Goal: Find contact information: Find contact information

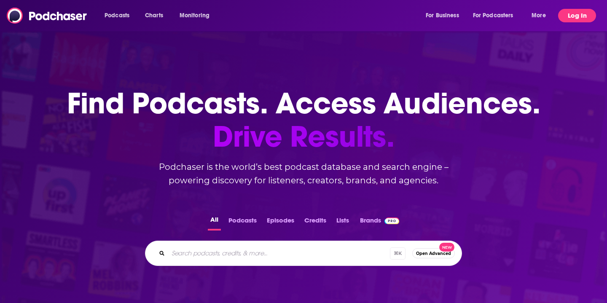
click at [569, 16] on button "Log In" at bounding box center [577, 15] width 38 height 13
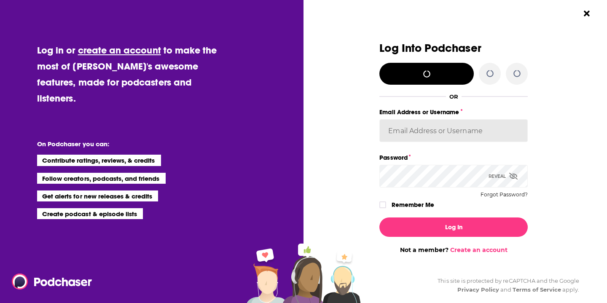
click at [405, 138] on input "Email Address or Username" at bounding box center [453, 130] width 148 height 23
drag, startPoint x: 501, startPoint y: 131, endPoint x: 412, endPoint y: 132, distance: 88.5
click at [412, 132] on input "[EMAIL_ADDRESS][DOMAIN_NAME]" at bounding box center [453, 130] width 148 height 23
type input "hope.m"
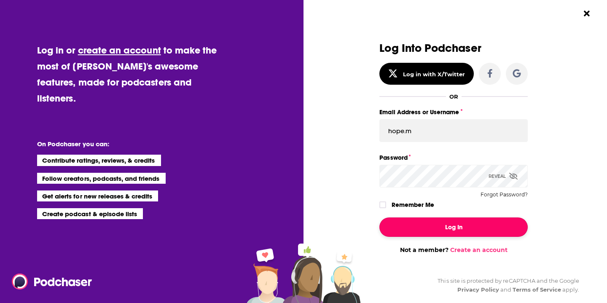
click at [440, 225] on button "Log In" at bounding box center [453, 226] width 148 height 19
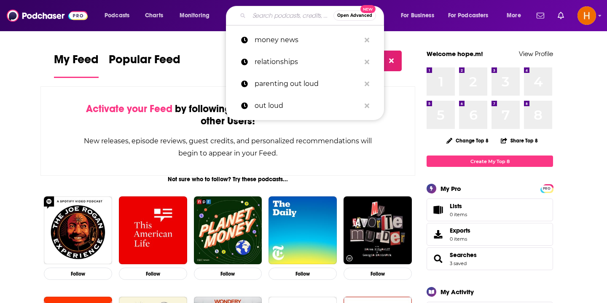
click at [269, 20] on input "Search podcasts, credits, & more..." at bounding box center [291, 15] width 84 height 13
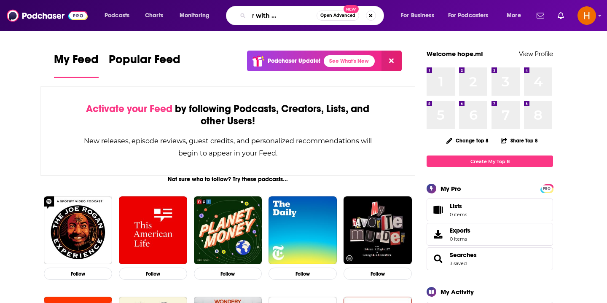
scroll to position [0, 36]
type input "happy hour with [PERSON_NAME] and [PERSON_NAME]"
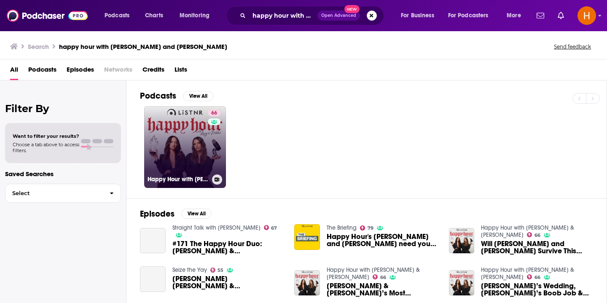
click at [186, 148] on link "66 Happy Hour with [PERSON_NAME] & [PERSON_NAME]" at bounding box center [185, 147] width 82 height 82
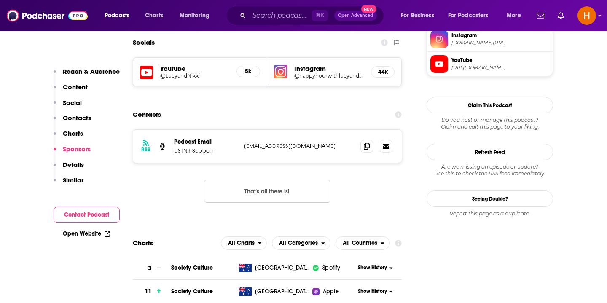
scroll to position [735, 0]
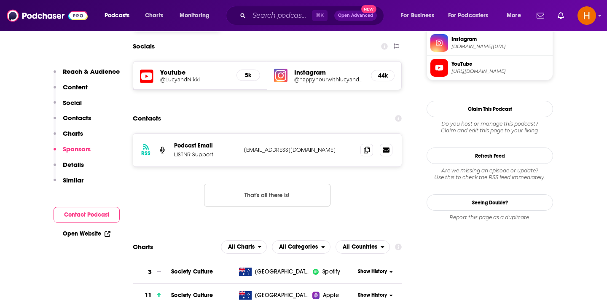
click at [82, 115] on p "Contacts" at bounding box center [77, 118] width 28 height 8
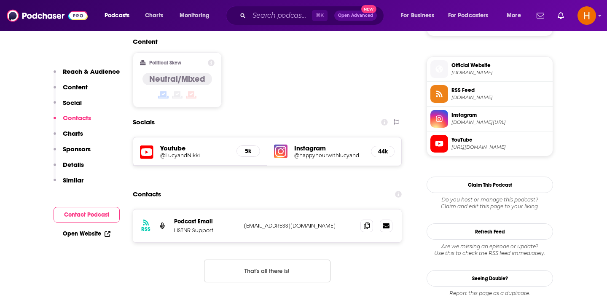
scroll to position [656, 0]
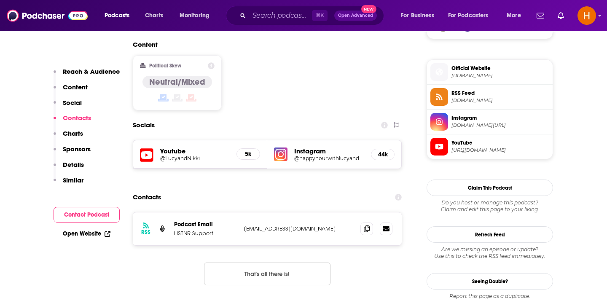
click at [310, 147] on h5 "Instagram" at bounding box center [329, 151] width 70 height 8
